Goal: Information Seeking & Learning: Find specific fact

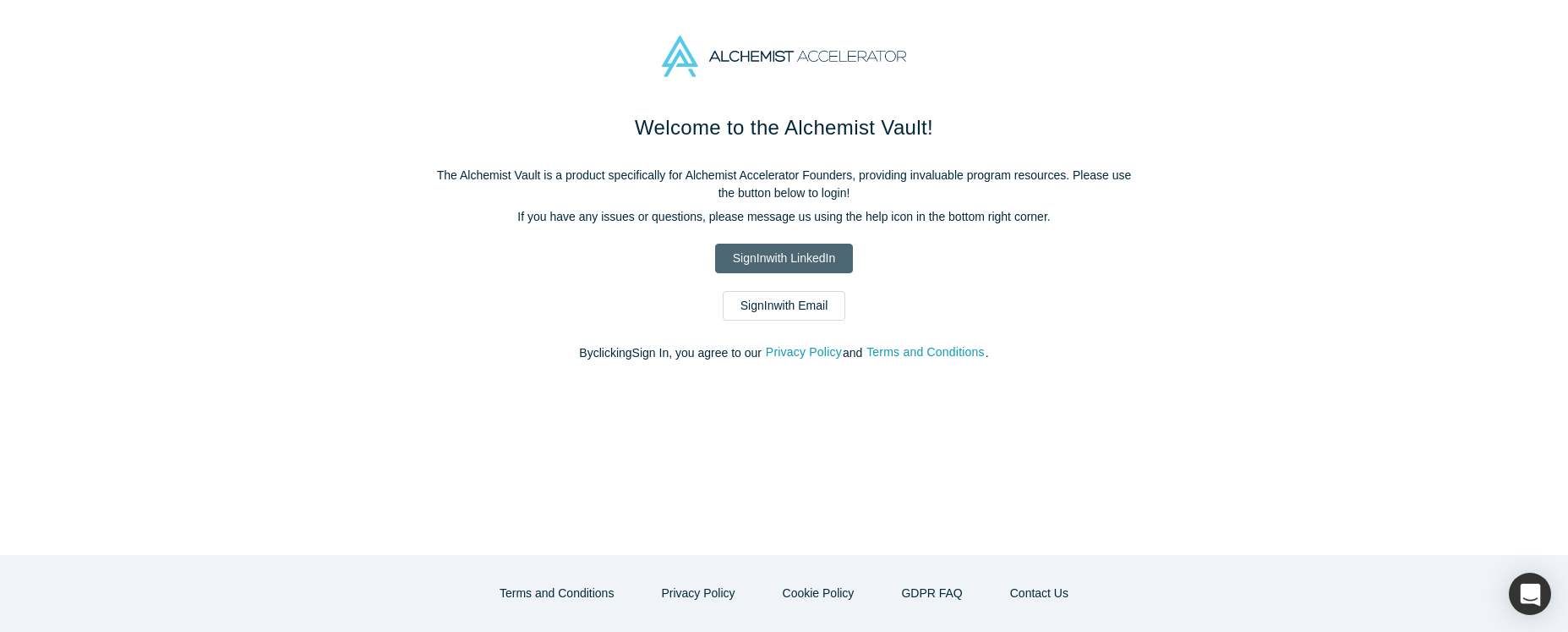
click at [784, 260] on link "Sign In with LinkedIn" at bounding box center [784, 258] width 138 height 29
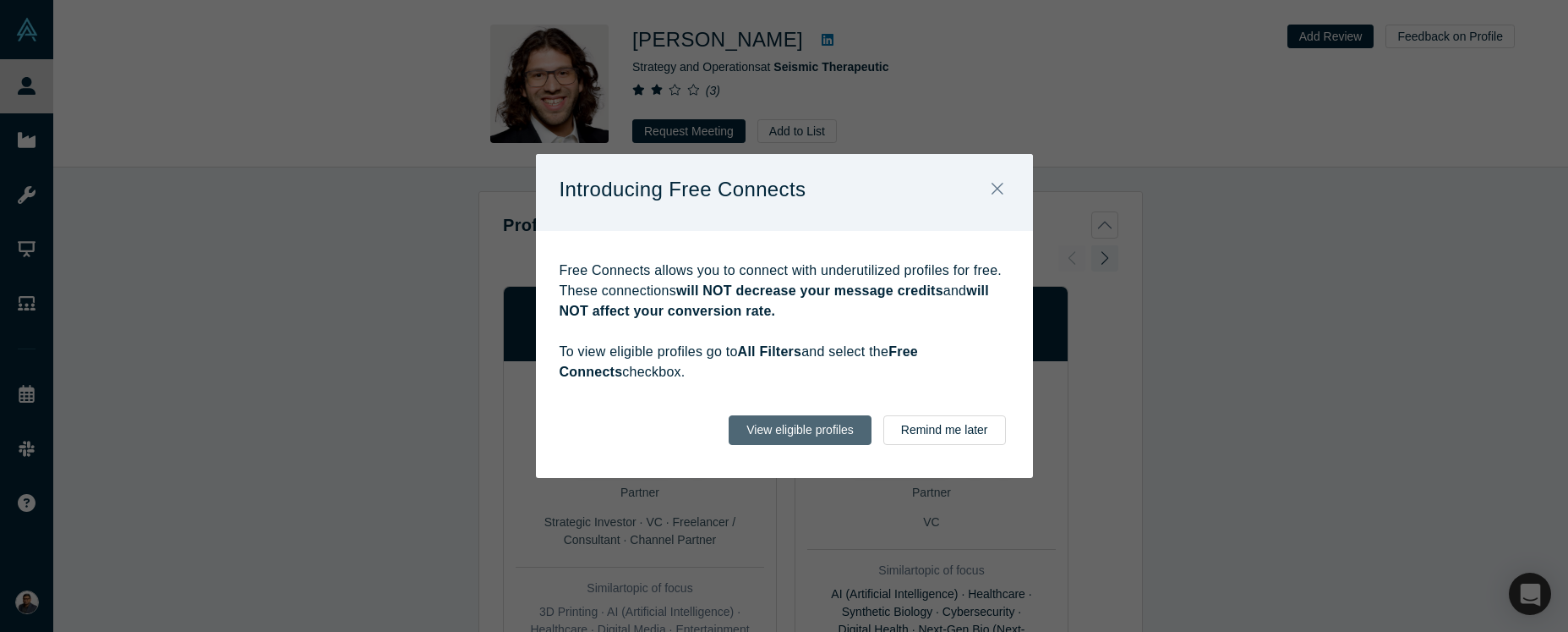
click at [823, 433] on button "View eligible profiles" at bounding box center [800, 429] width 143 height 29
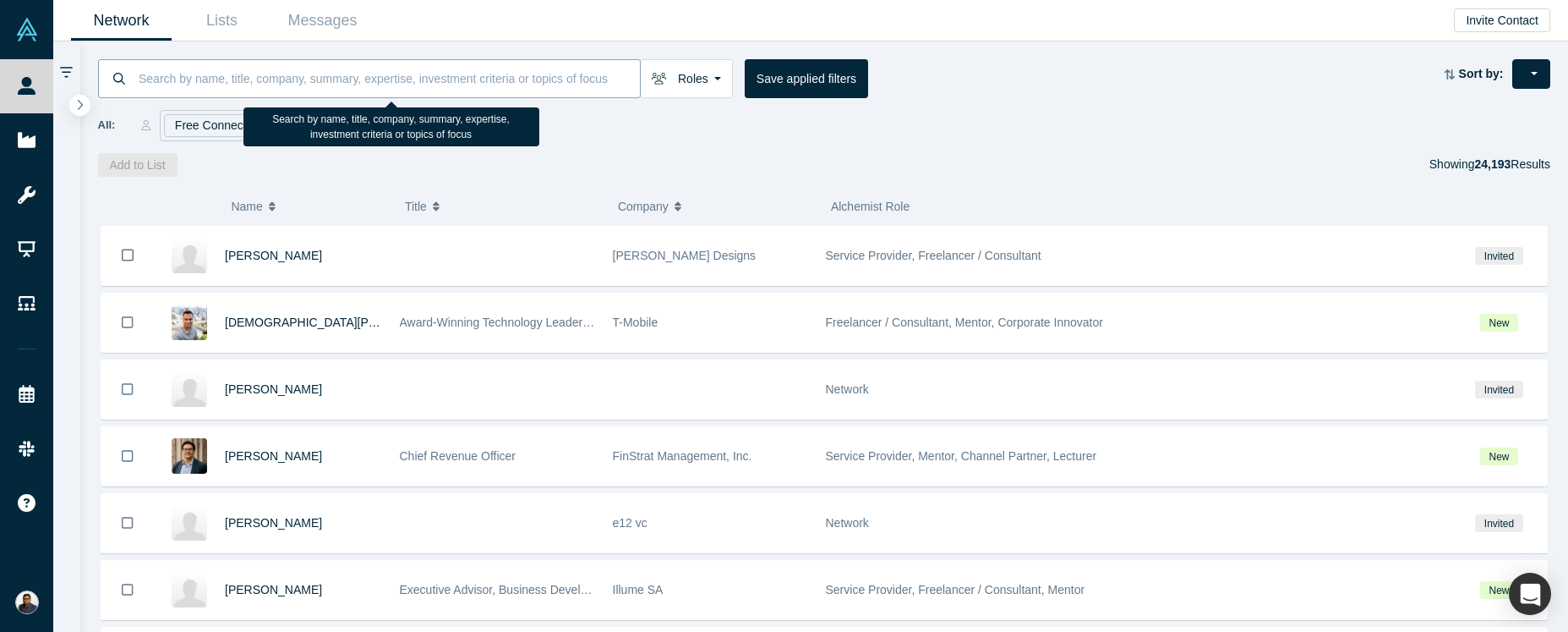
click at [214, 78] on input at bounding box center [388, 78] width 503 height 40
paste input "William Marks"
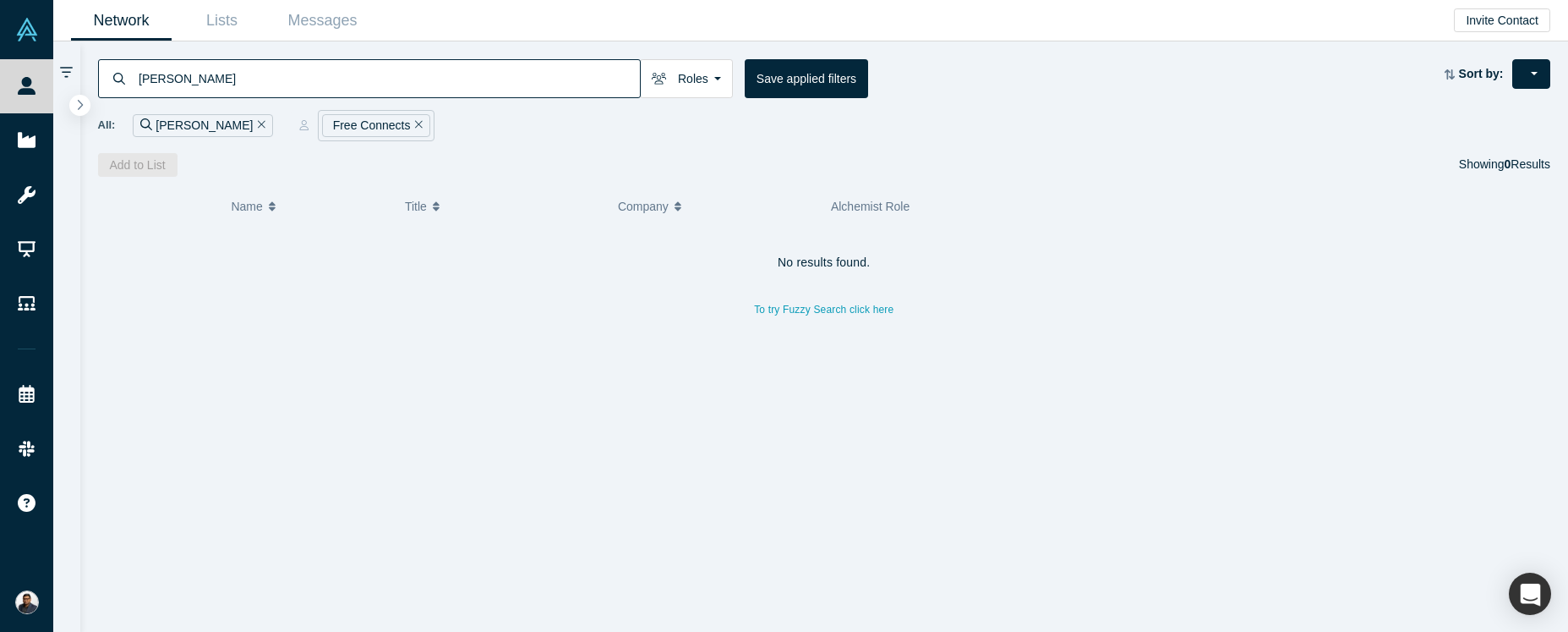
type input "William Marks"
click at [218, 22] on link "Lists" at bounding box center [222, 20] width 101 height 40
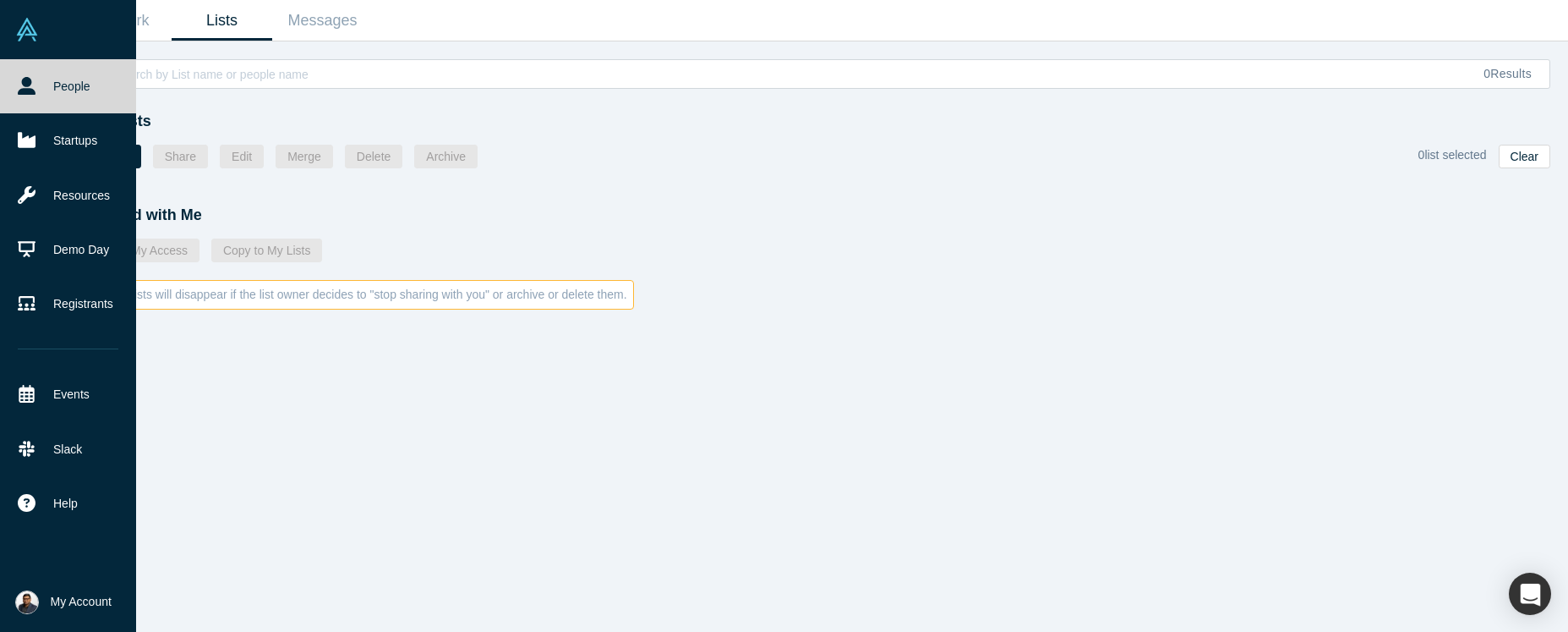
click at [23, 37] on img at bounding box center [27, 29] width 24 height 24
